Goal: Task Accomplishment & Management: Manage account settings

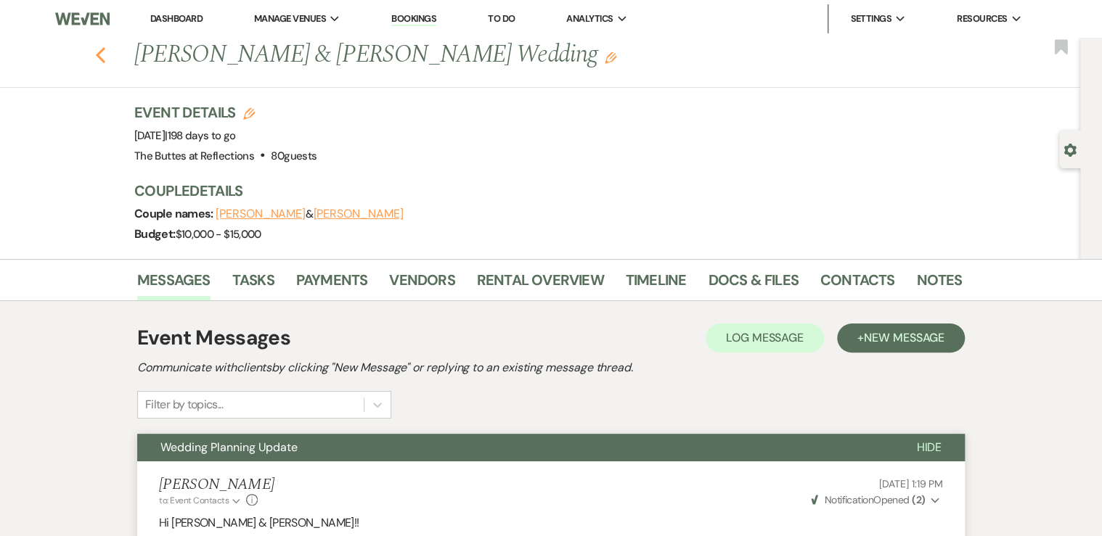
click at [103, 57] on use "button" at bounding box center [100, 55] width 9 height 16
select select "8"
select select "11"
select select "8"
select select "5"
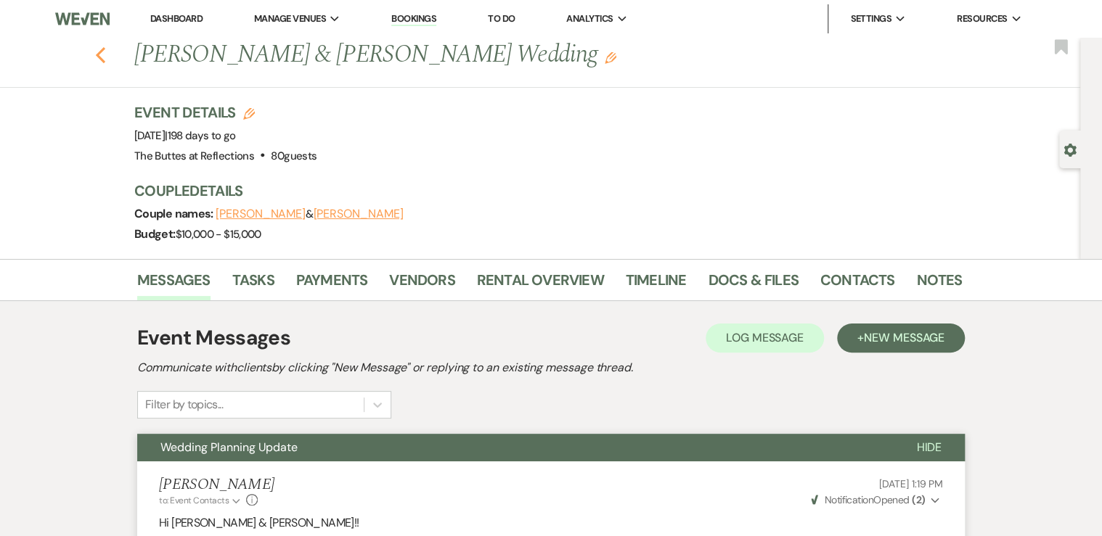
select select "8"
select select "5"
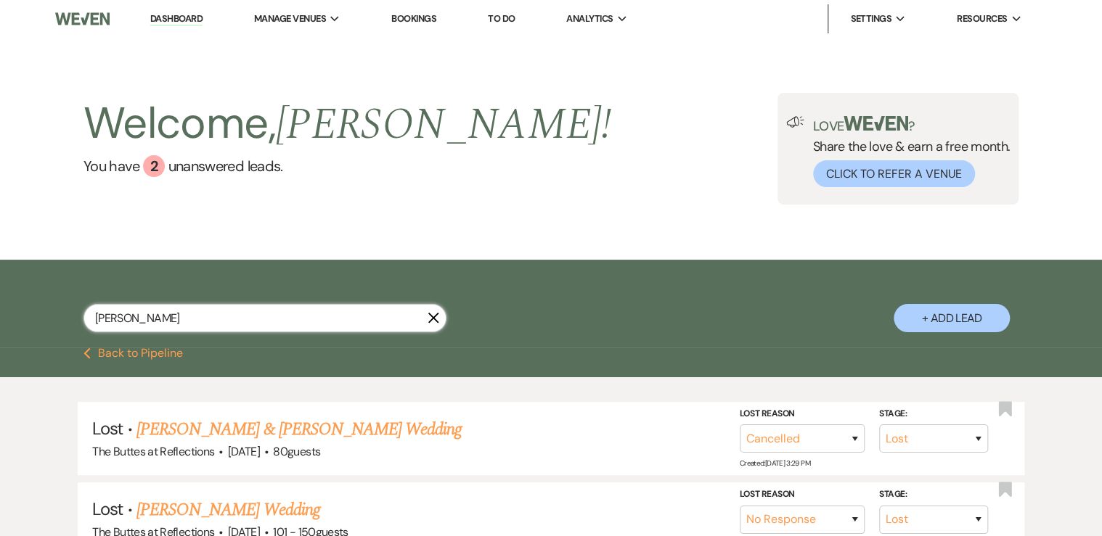
drag, startPoint x: 129, startPoint y: 317, endPoint x: 29, endPoint y: 315, distance: 100.2
click at [30, 317] on div "[PERSON_NAME] X + Add Lead" at bounding box center [550, 306] width 1045 height 78
type input "lim"
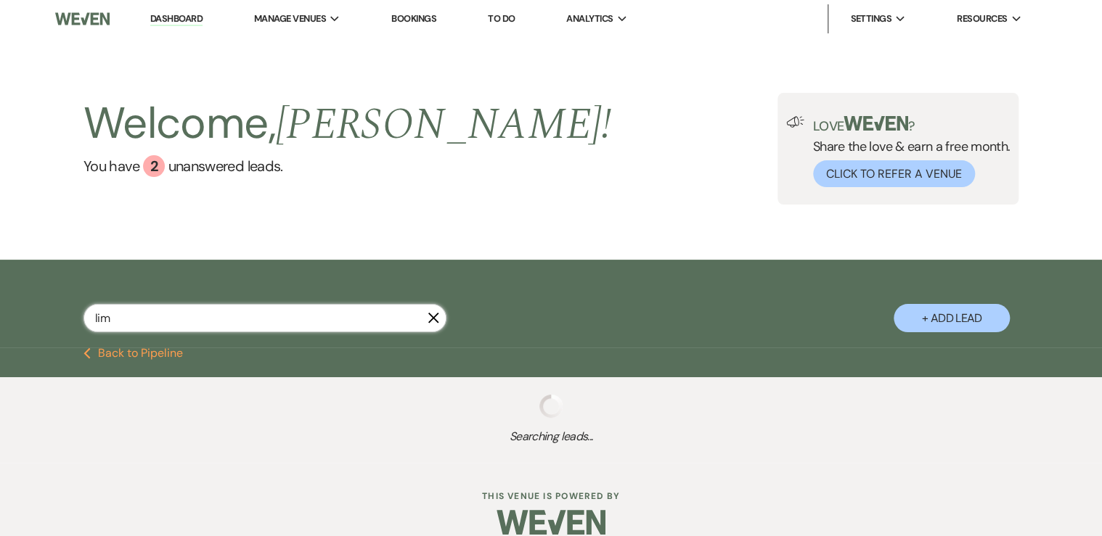
select select "8"
select select "5"
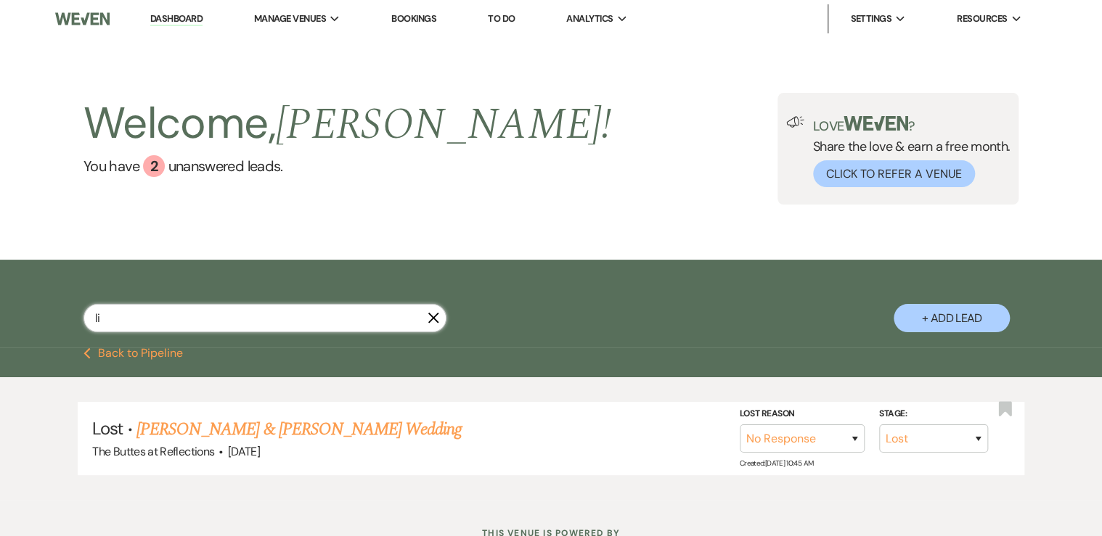
type input "l"
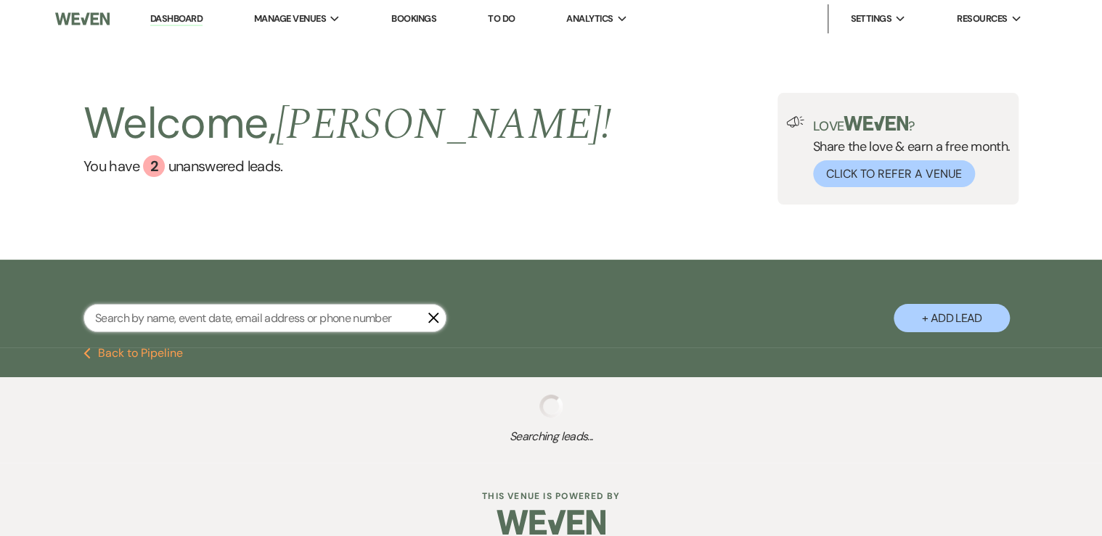
select select "8"
select select "6"
select select "8"
select select "5"
select select "8"
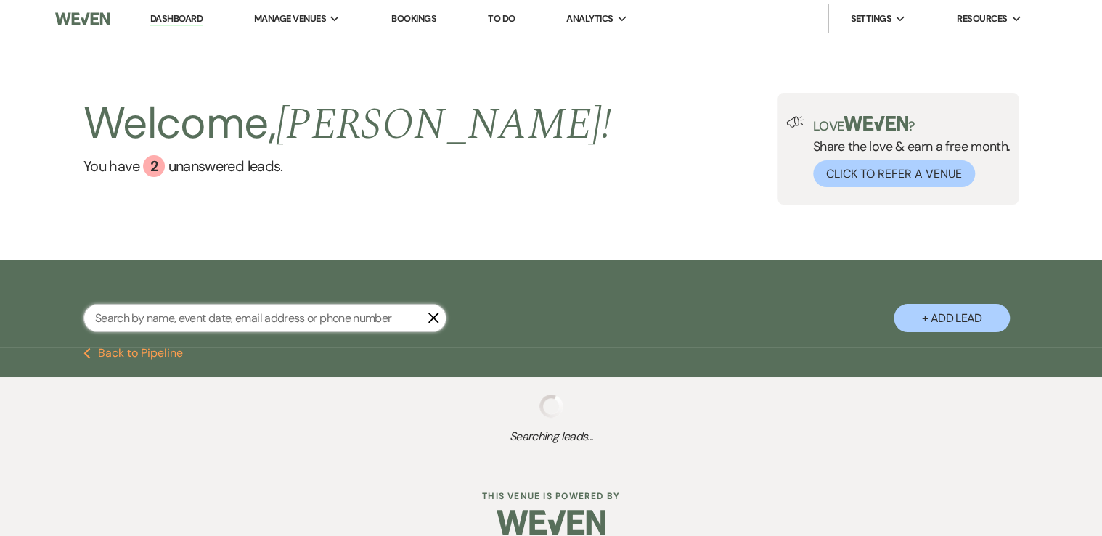
select select "6"
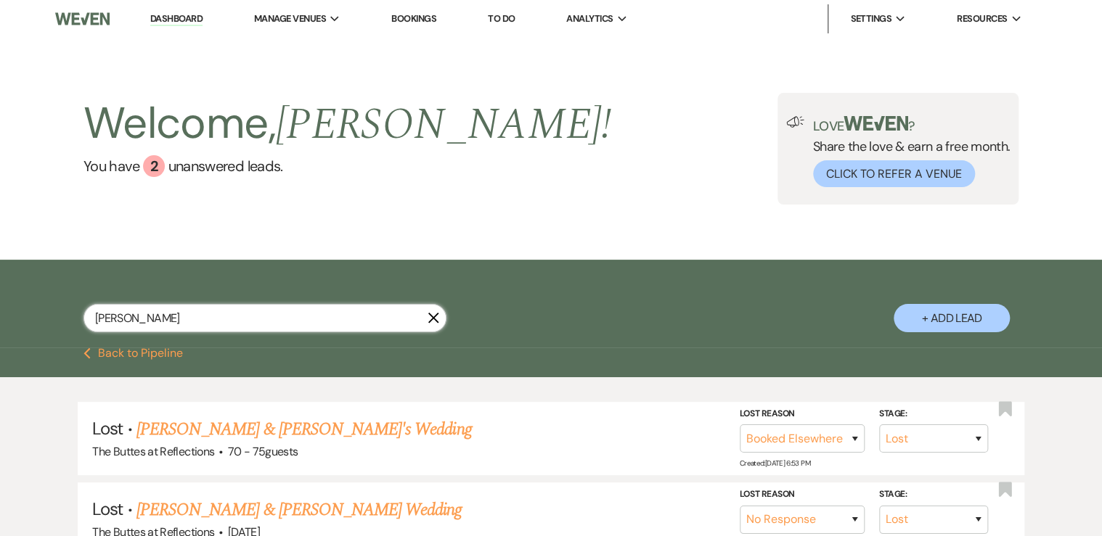
type input "[PERSON_NAME]"
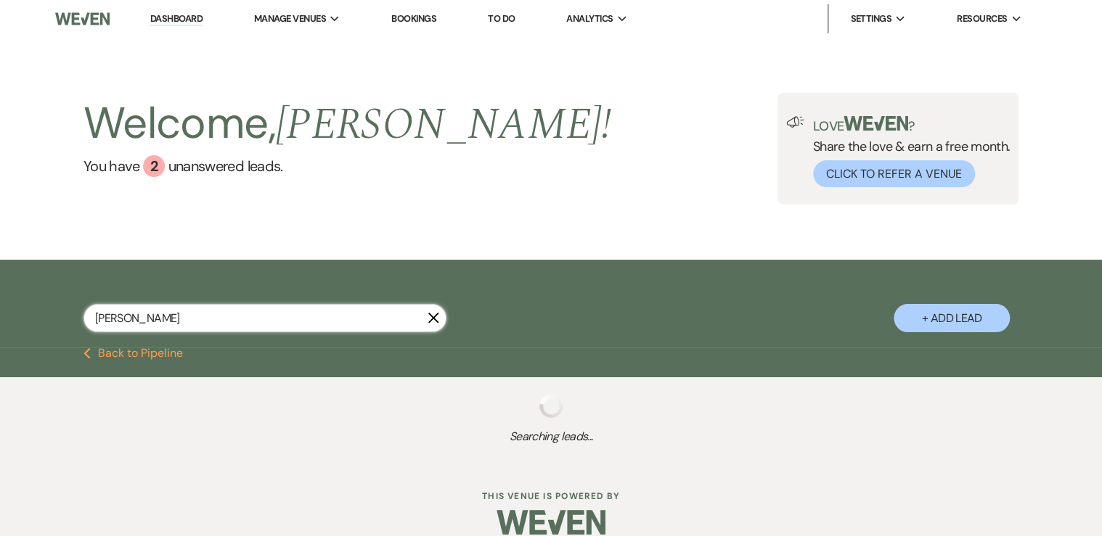
select select "8"
select select "3"
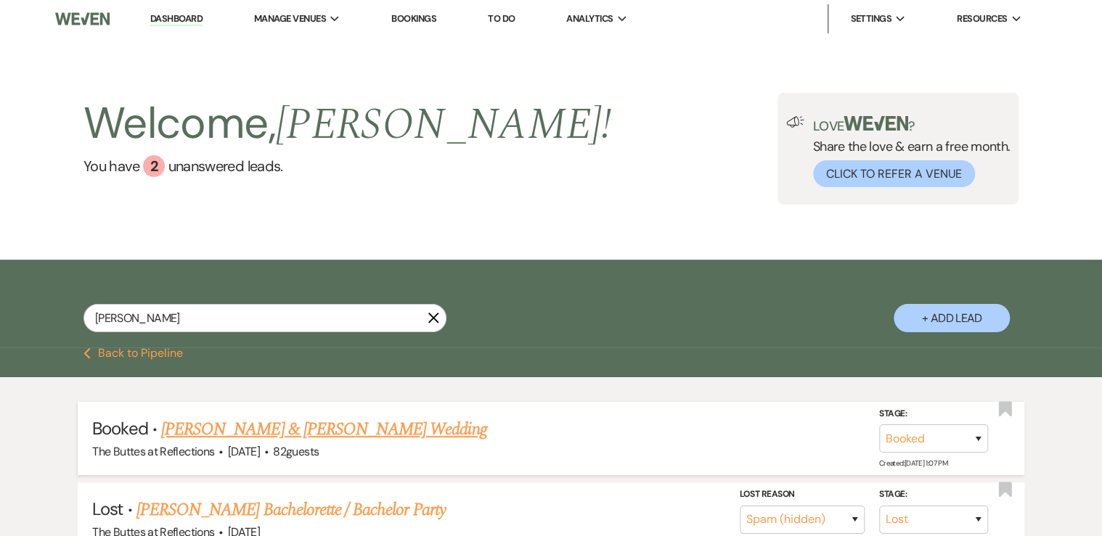
click at [286, 429] on link "[PERSON_NAME] & [PERSON_NAME] Wedding" at bounding box center [323, 430] width 325 height 26
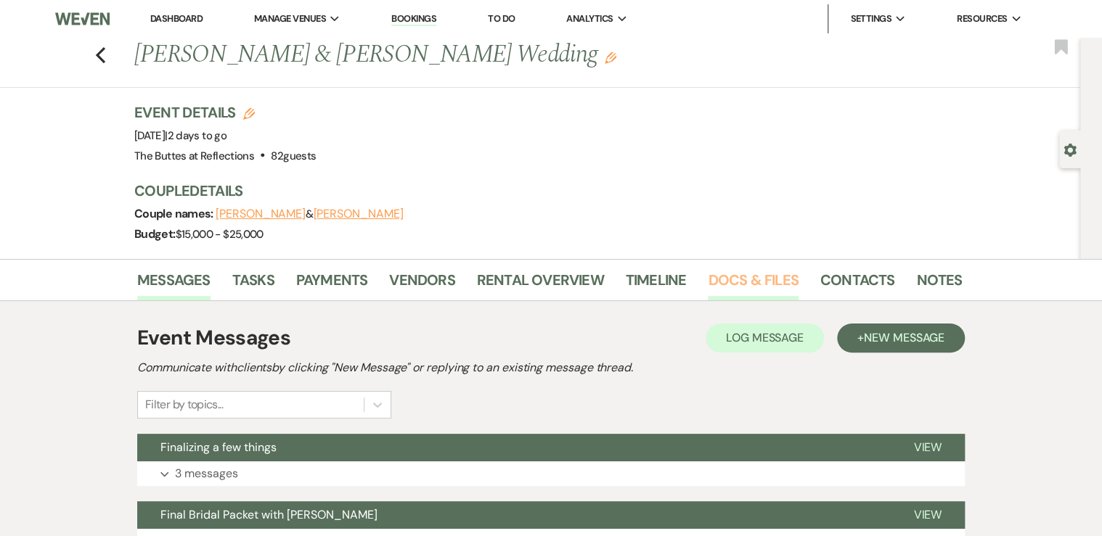
click at [761, 282] on link "Docs & Files" at bounding box center [753, 285] width 90 height 32
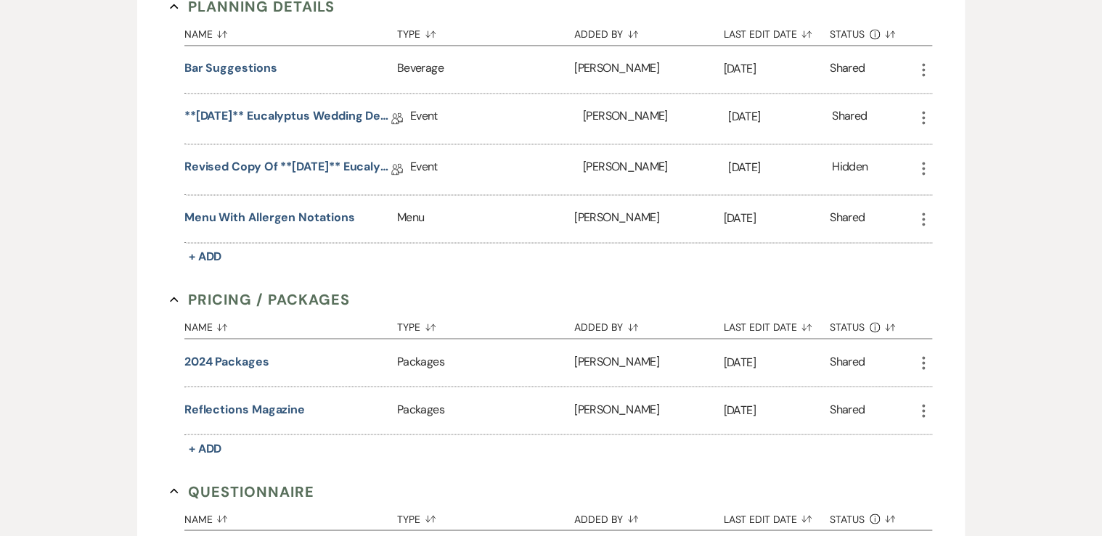
scroll to position [929, 0]
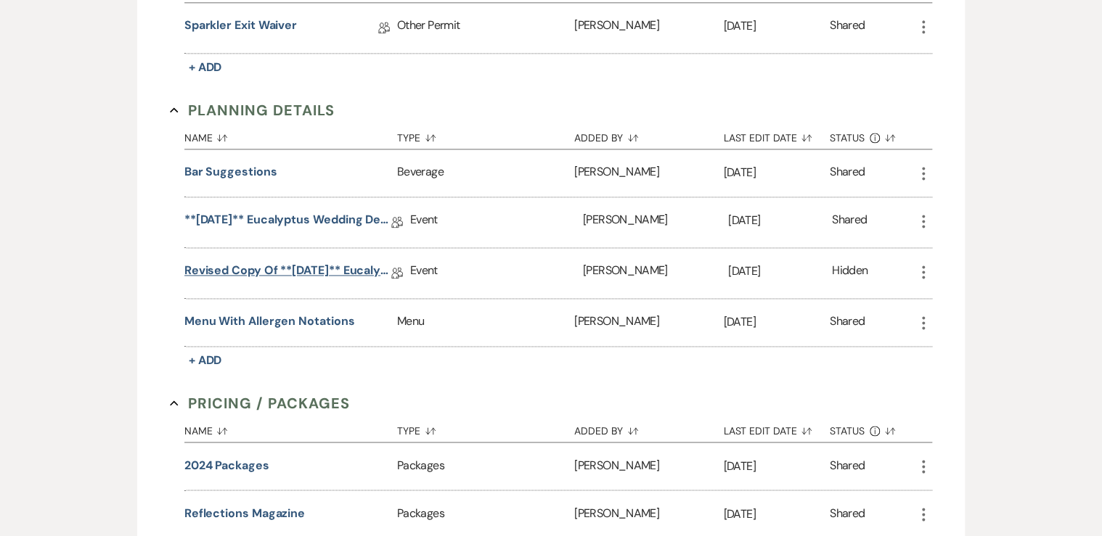
click at [258, 268] on link "Revised Copy of **[DATE]** Eucalyptus Wedding Details" at bounding box center [287, 273] width 207 height 23
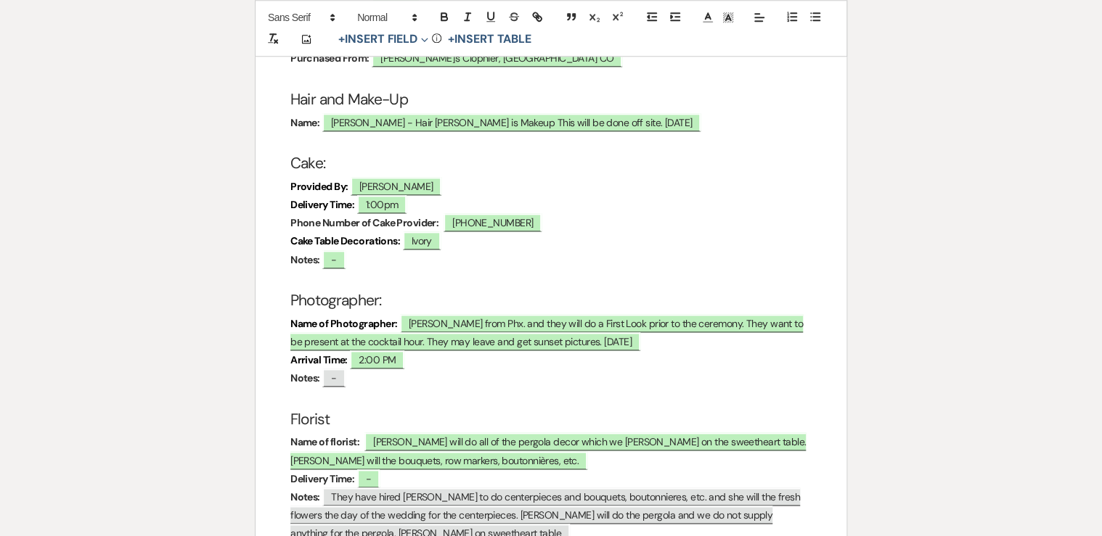
scroll to position [3600, 0]
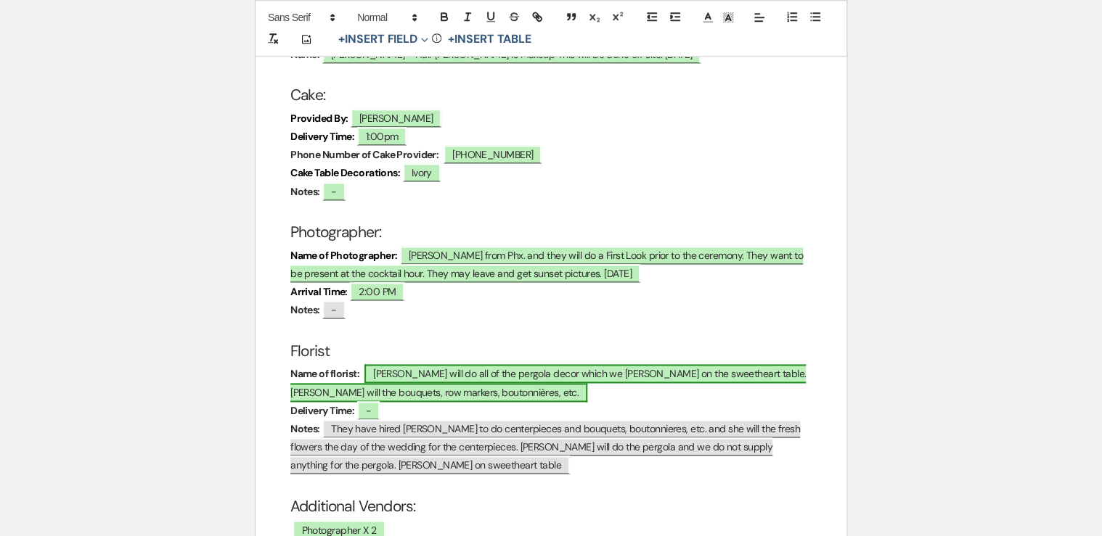
click at [754, 364] on span "[PERSON_NAME] will do all of the pergola decor which we [PERSON_NAME] on the sw…" at bounding box center [547, 382] width 515 height 37
select select "owner"
select select "Name"
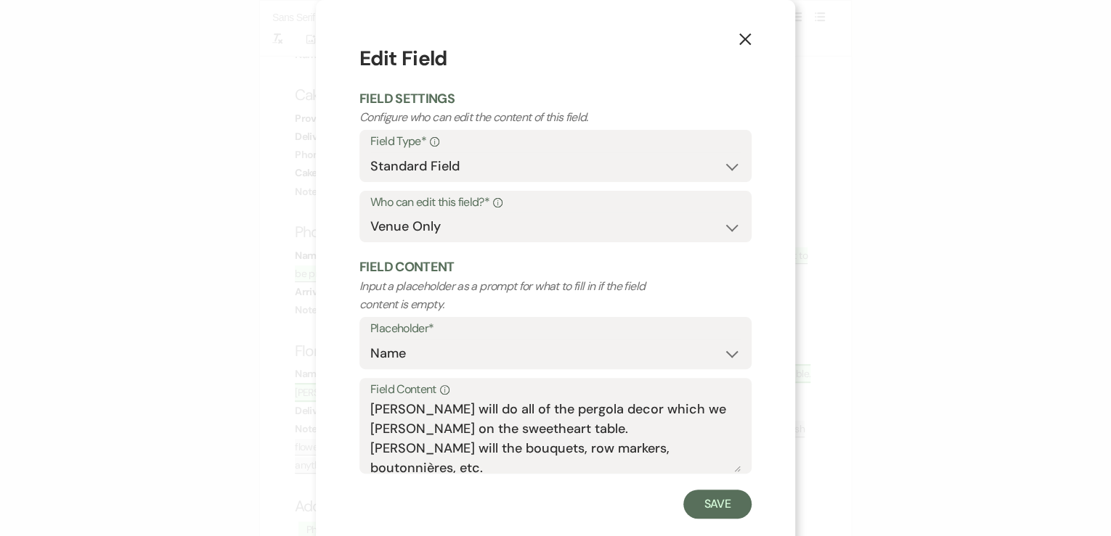
click at [754, 281] on div "X Edit Field Field Settings Configure who can edit the content of this field. F…" at bounding box center [555, 281] width 479 height 563
drag, startPoint x: 365, startPoint y: 450, endPoint x: 446, endPoint y: 450, distance: 80.6
click at [446, 450] on textarea "[PERSON_NAME] will do all of the pergola decor which we [PERSON_NAME] on the sw…" at bounding box center [555, 436] width 370 height 73
click at [849, 209] on div "X Edit Field Field Settings Configure who can edit the content of this field. F…" at bounding box center [555, 268] width 1111 height 536
click at [740, 41] on icon "X" at bounding box center [744, 39] width 13 height 13
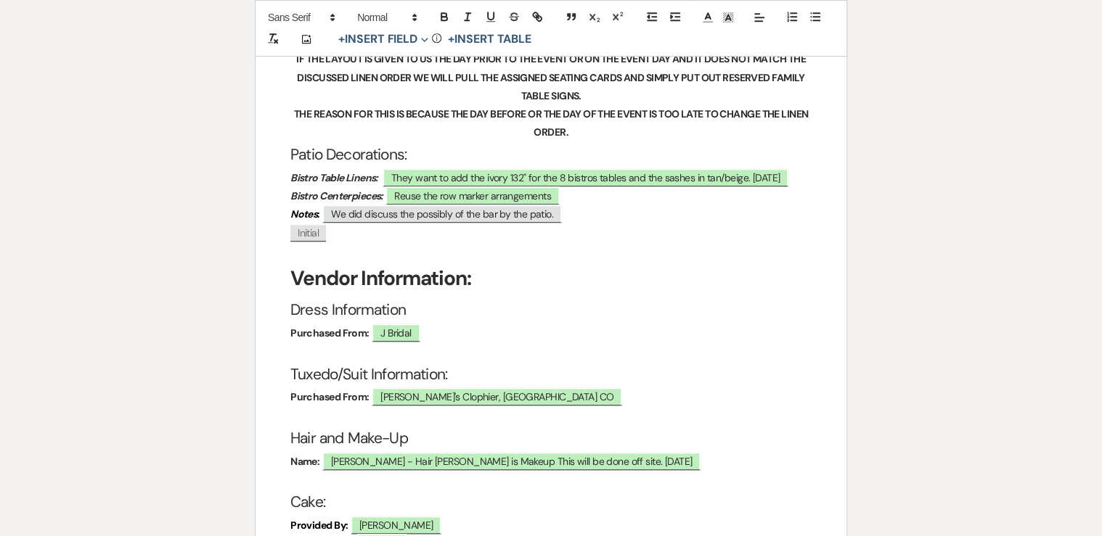
scroll to position [3020, 0]
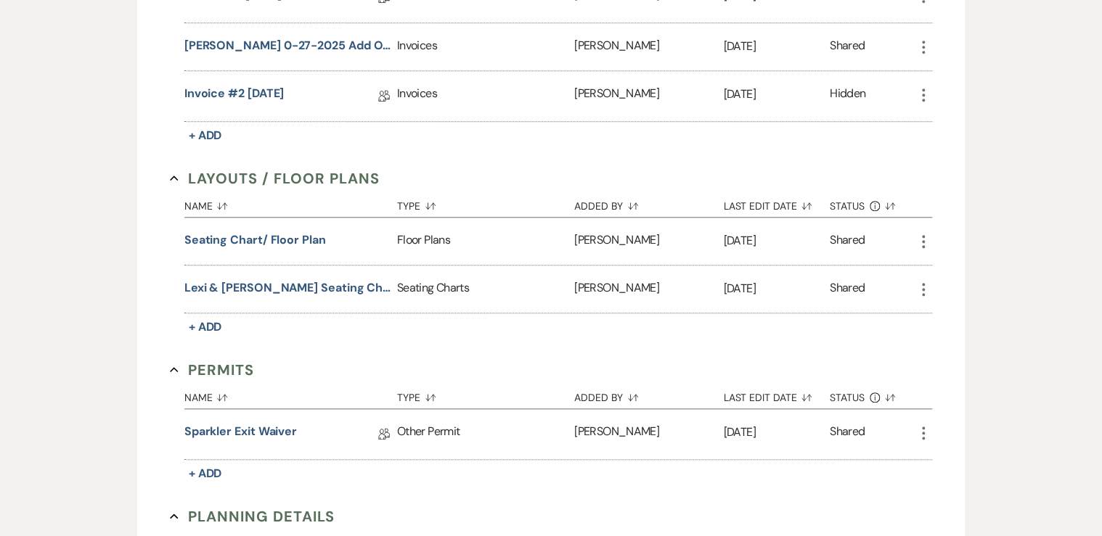
scroll to position [348, 0]
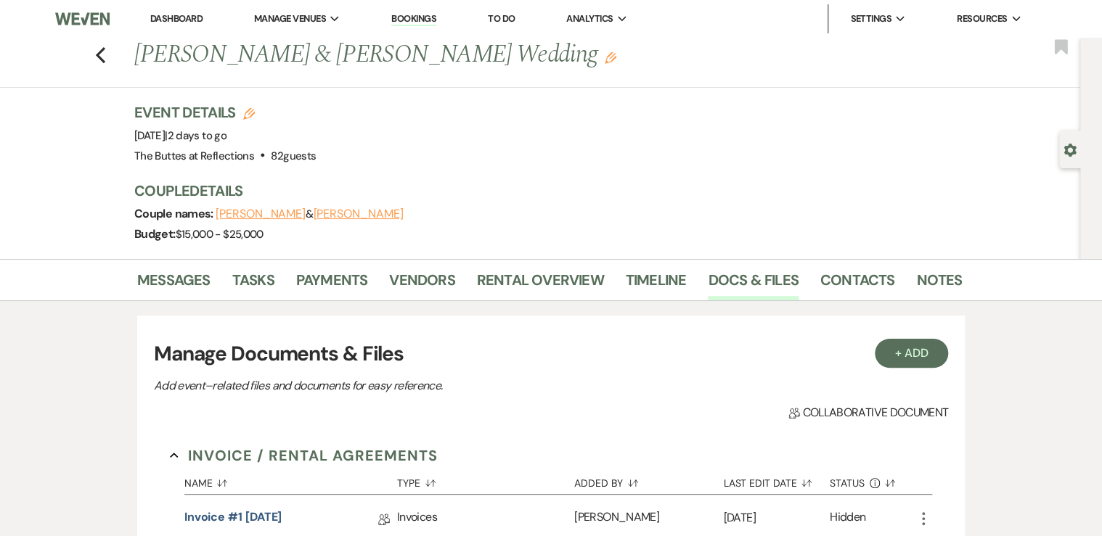
select select "8"
select select "3"
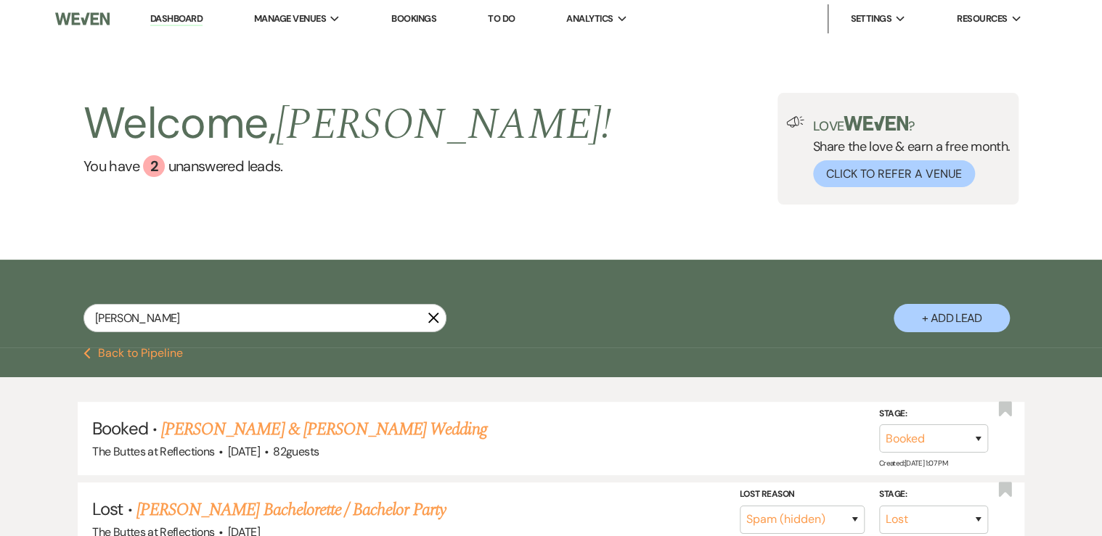
click at [433, 319] on use "button" at bounding box center [433, 318] width 11 height 11
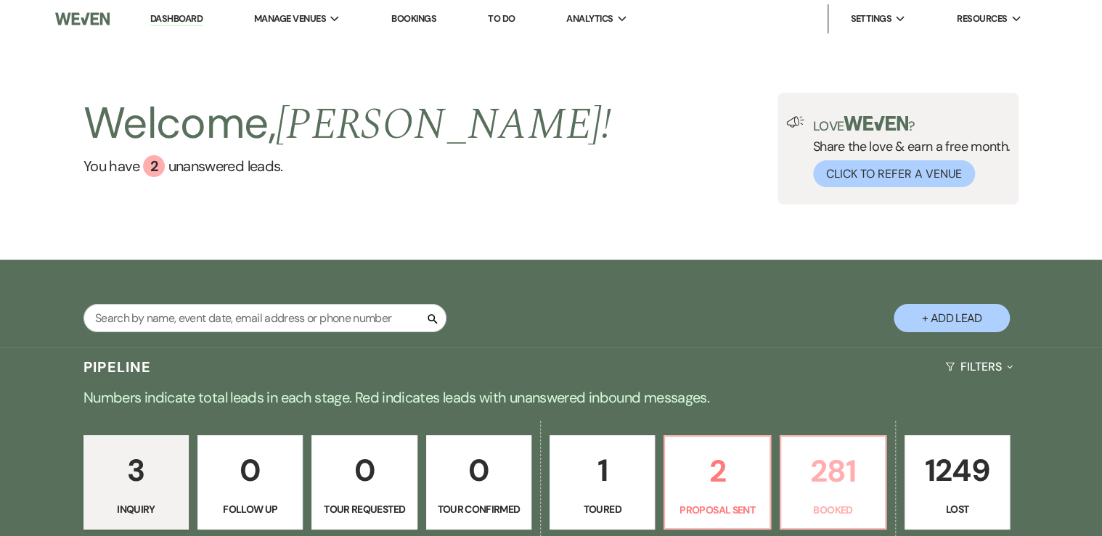
click at [858, 467] on p "281" at bounding box center [833, 471] width 86 height 49
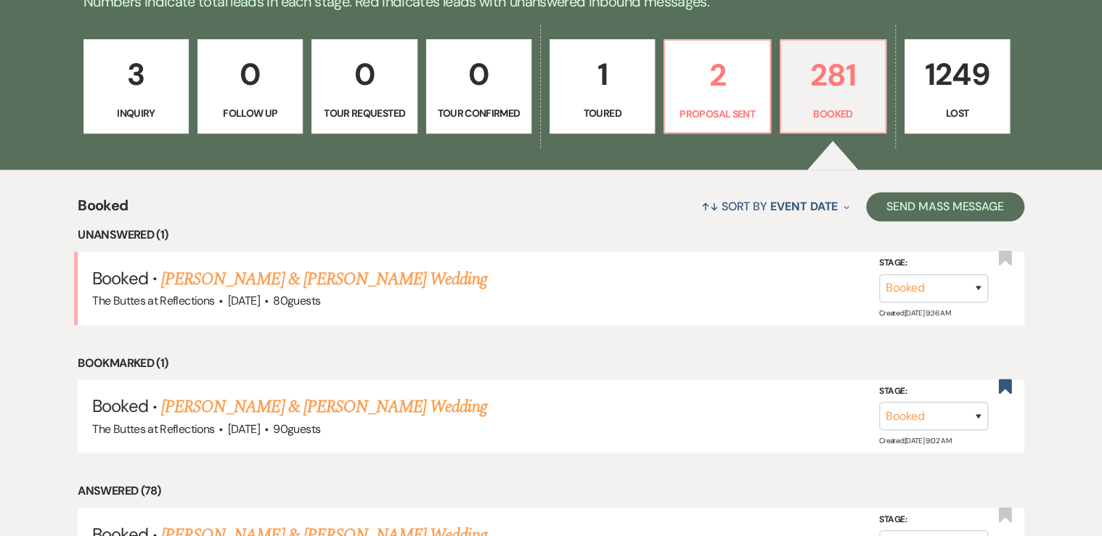
scroll to position [406, 0]
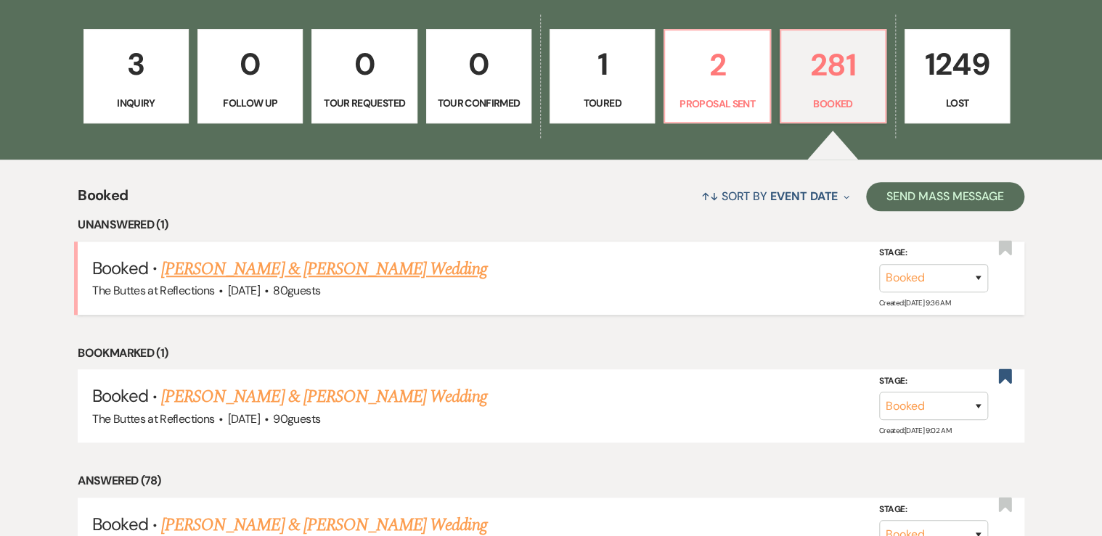
click at [296, 270] on link "[PERSON_NAME] & [PERSON_NAME] Wedding" at bounding box center [323, 269] width 325 height 26
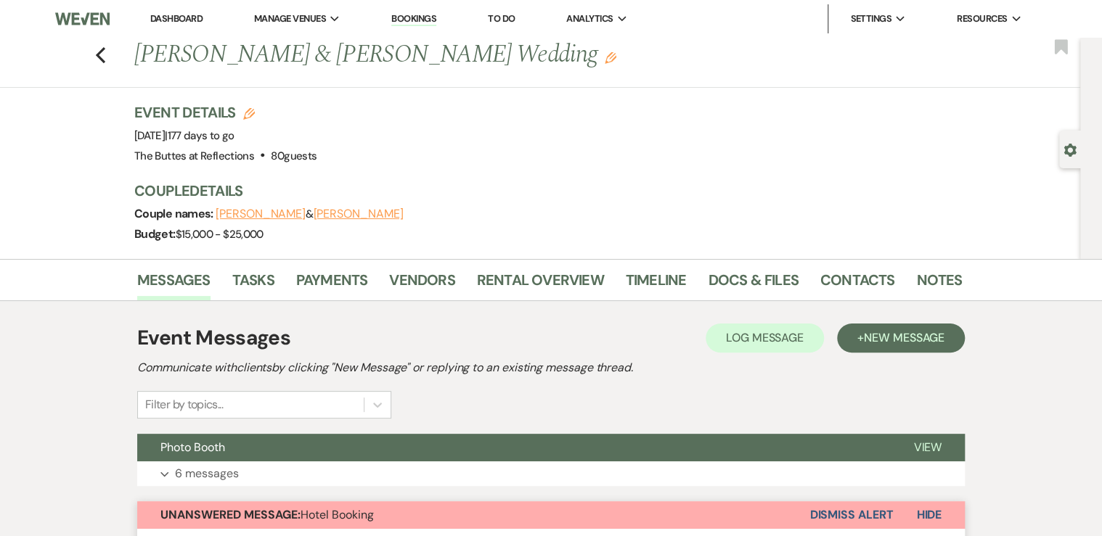
click at [178, 19] on link "Dashboard" at bounding box center [176, 18] width 52 height 12
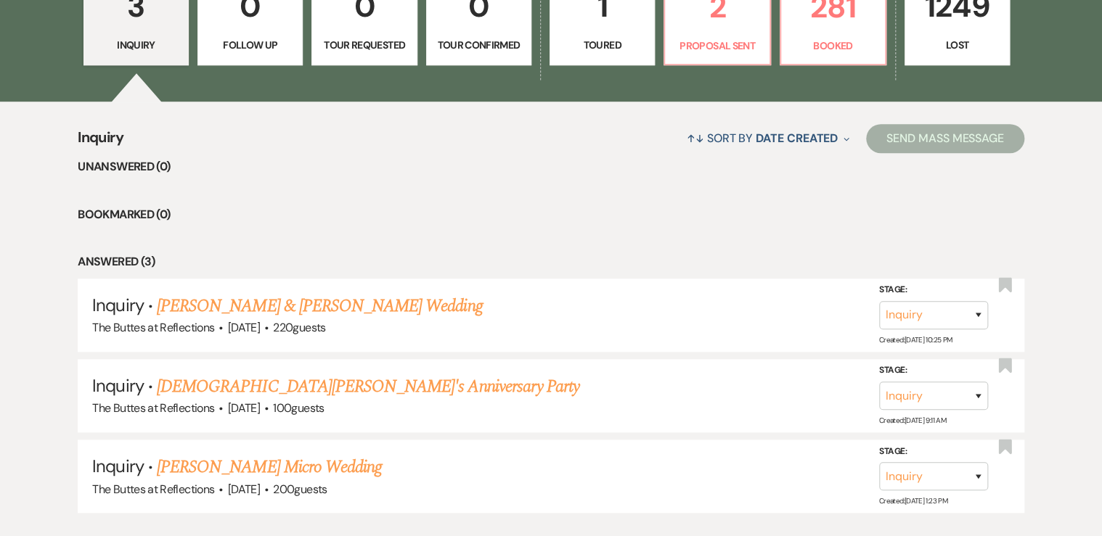
scroll to position [290, 0]
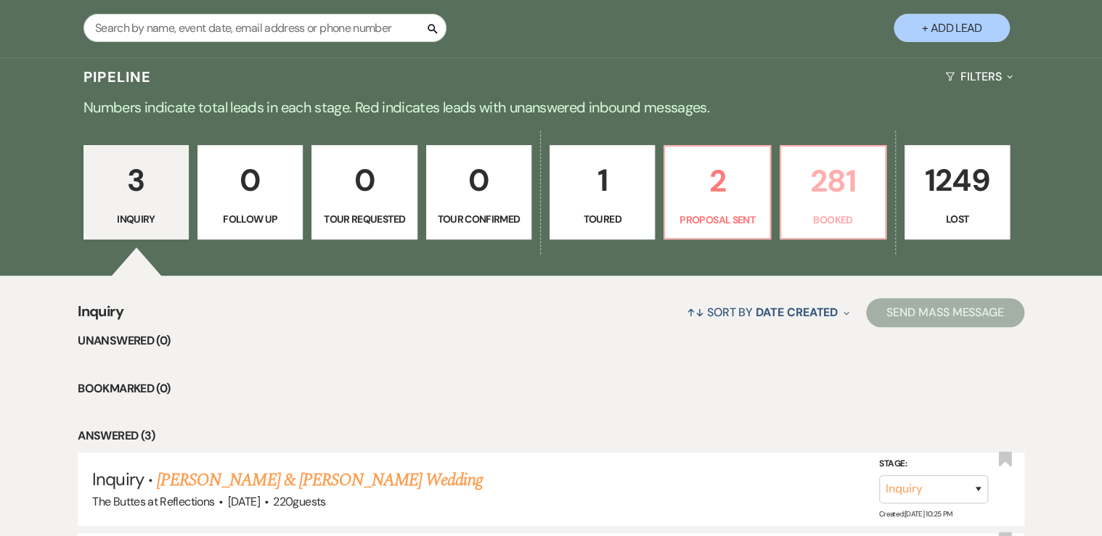
click at [849, 186] on p "281" at bounding box center [833, 181] width 86 height 49
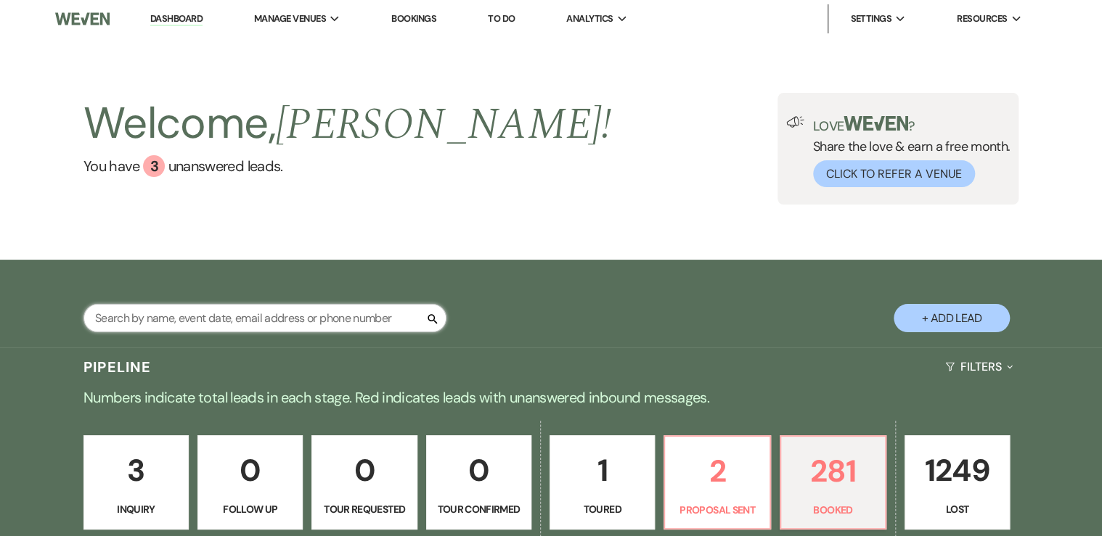
click at [165, 319] on input "text" at bounding box center [264, 318] width 363 height 28
type input "ashlyn"
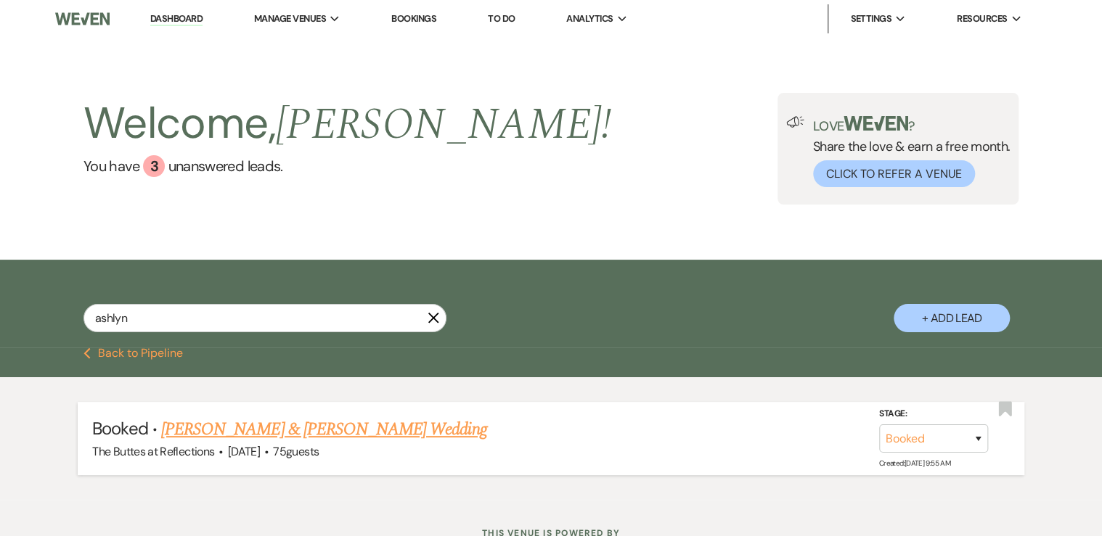
click at [308, 433] on link "[PERSON_NAME] & [PERSON_NAME] Wedding" at bounding box center [323, 430] width 325 height 26
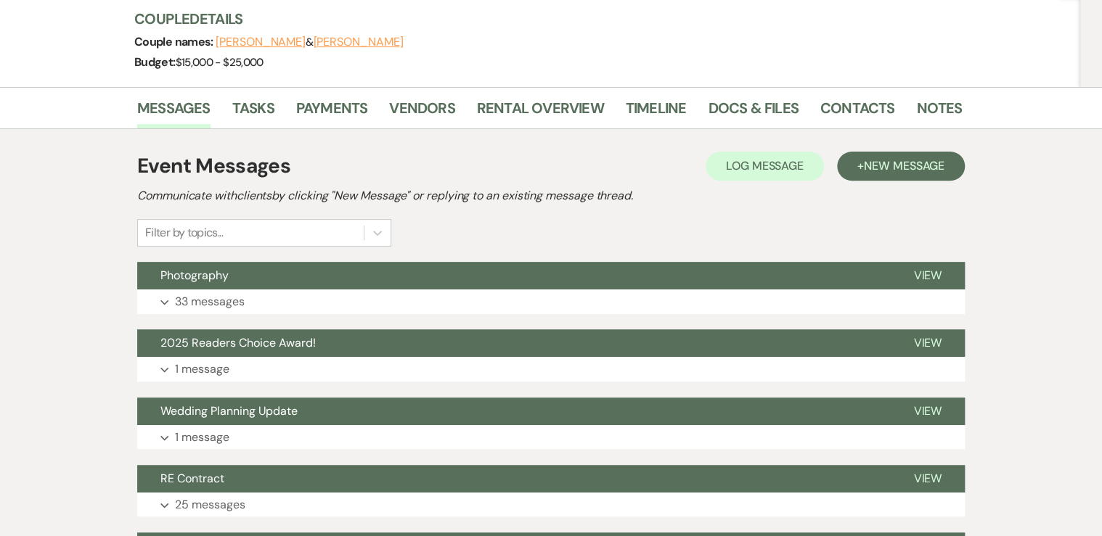
scroll to position [174, 0]
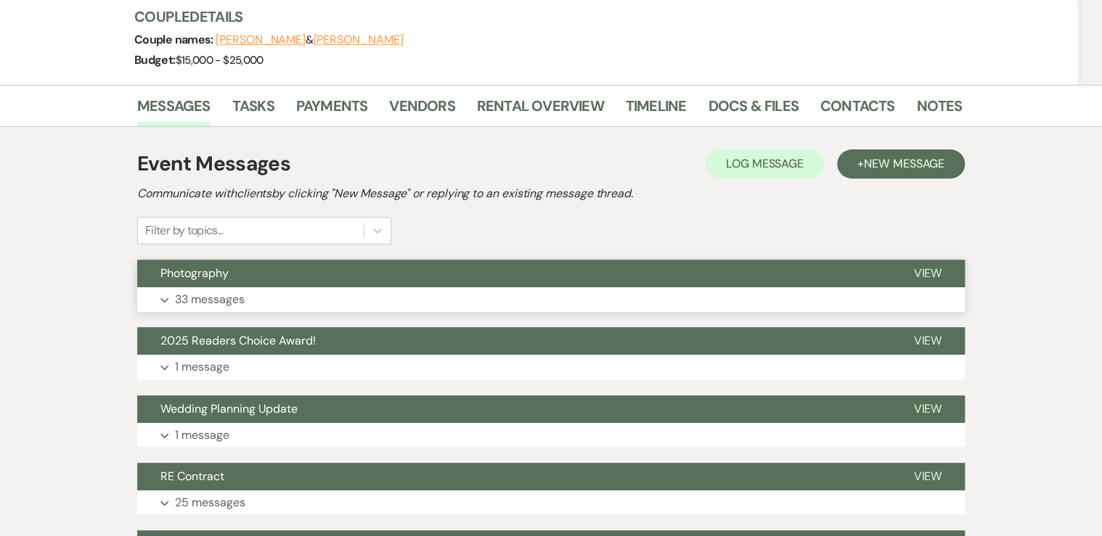
click at [192, 293] on p "33 messages" at bounding box center [210, 299] width 70 height 19
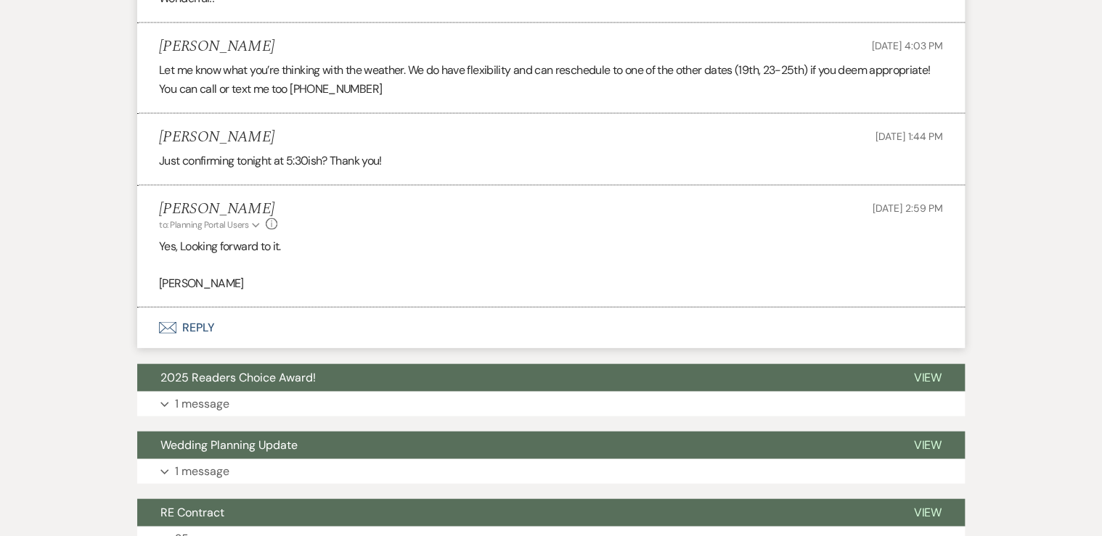
scroll to position [4178, 0]
